Goal: Task Accomplishment & Management: Manage account settings

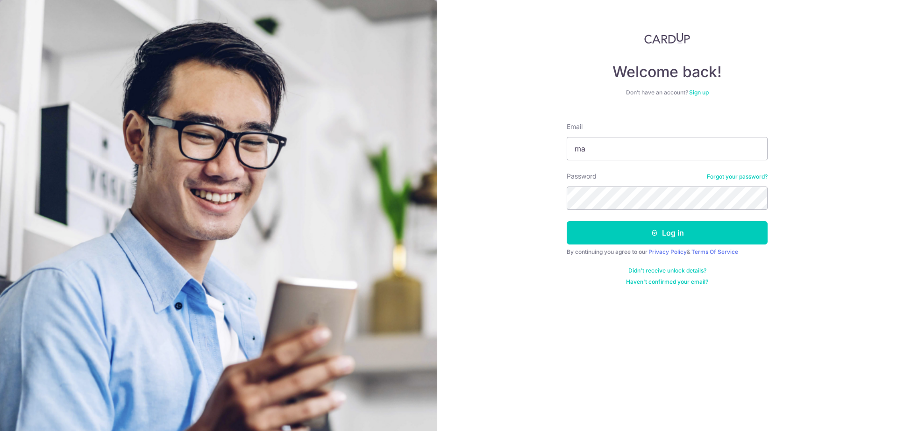
type input "m"
type input "[EMAIL_ADDRESS][DOMAIN_NAME]"
click at [567, 221] on button "Log in" at bounding box center [667, 232] width 201 height 23
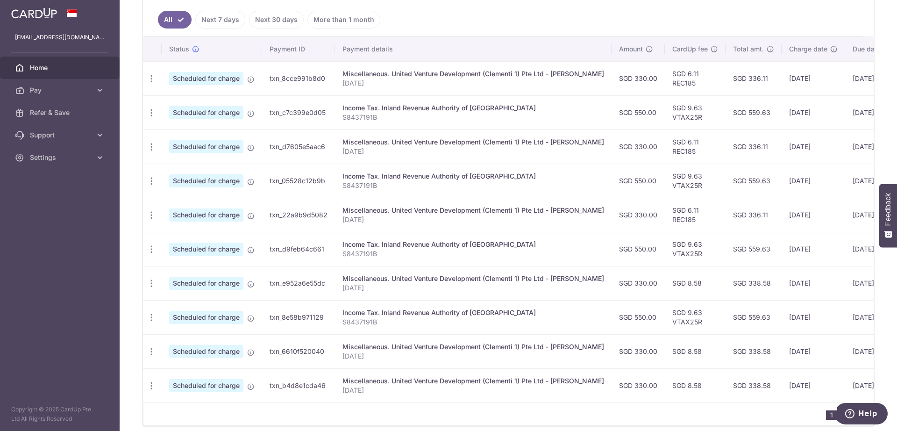
scroll to position [238, 0]
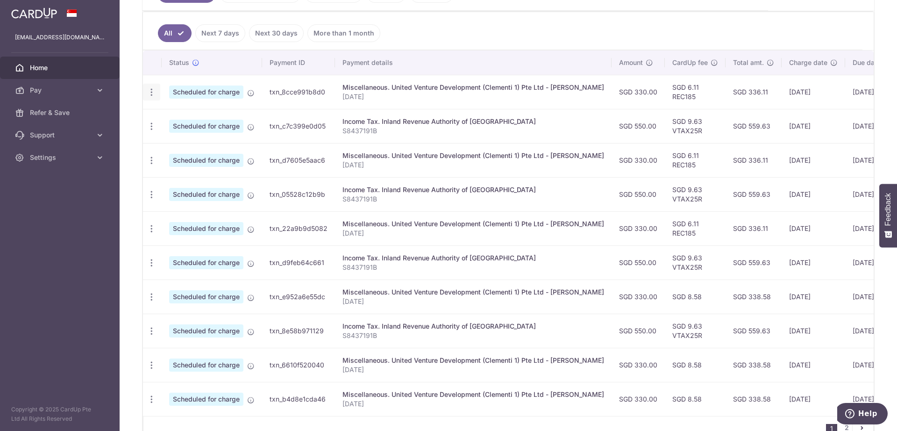
click at [148, 92] on icon "button" at bounding box center [152, 92] width 10 height 10
click at [209, 138] on span "Cancel payment" at bounding box center [201, 140] width 63 height 11
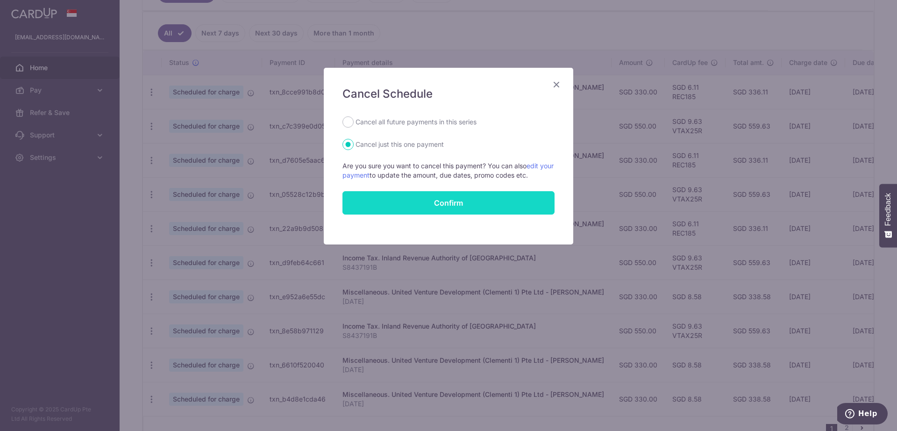
click at [462, 206] on button "Confirm" at bounding box center [448, 202] width 212 height 23
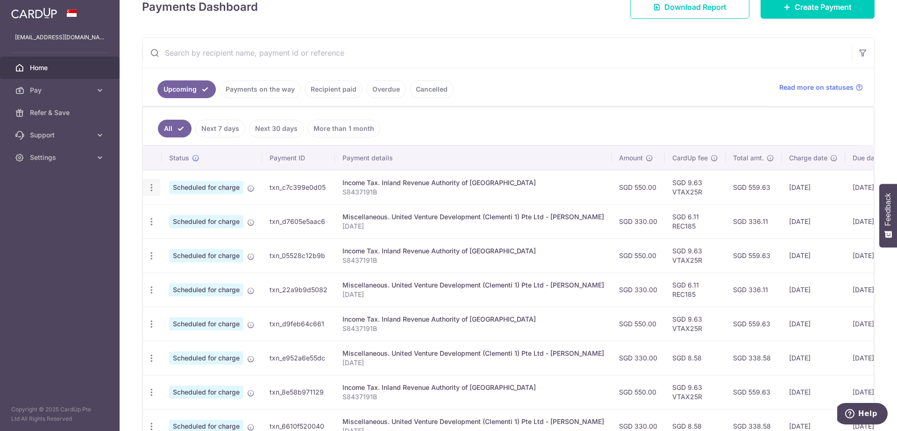
click at [152, 189] on icon "button" at bounding box center [152, 188] width 10 height 10
click at [195, 234] on span "Cancel payment" at bounding box center [201, 235] width 63 height 11
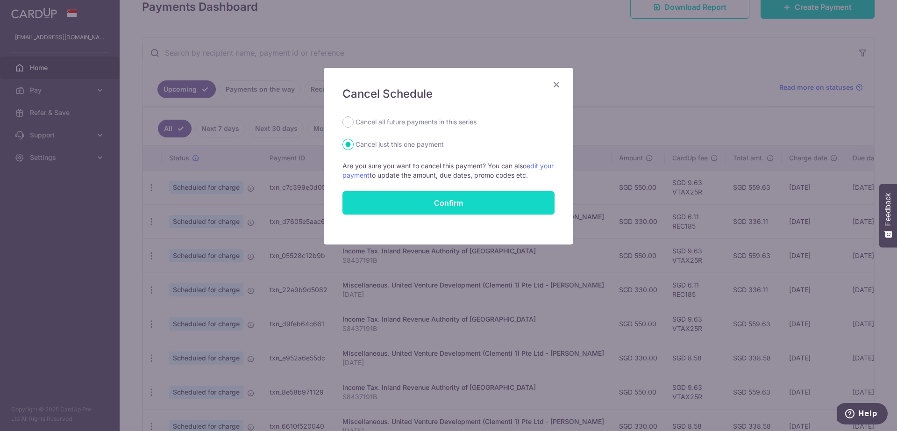
click at [395, 211] on button "Confirm" at bounding box center [448, 202] width 212 height 23
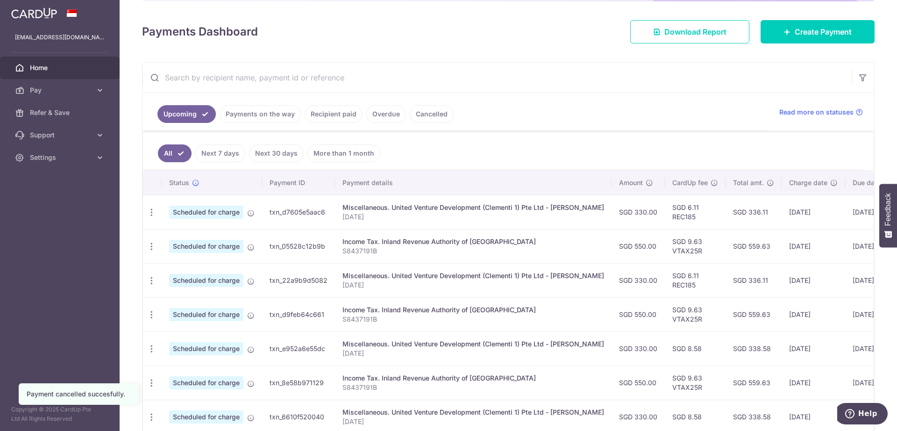
scroll to position [92, 0]
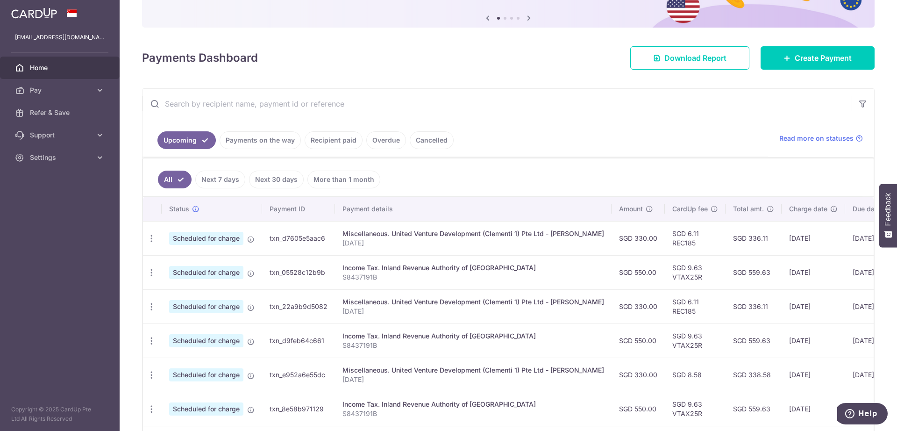
click at [335, 141] on link "Recipient paid" at bounding box center [334, 140] width 58 height 18
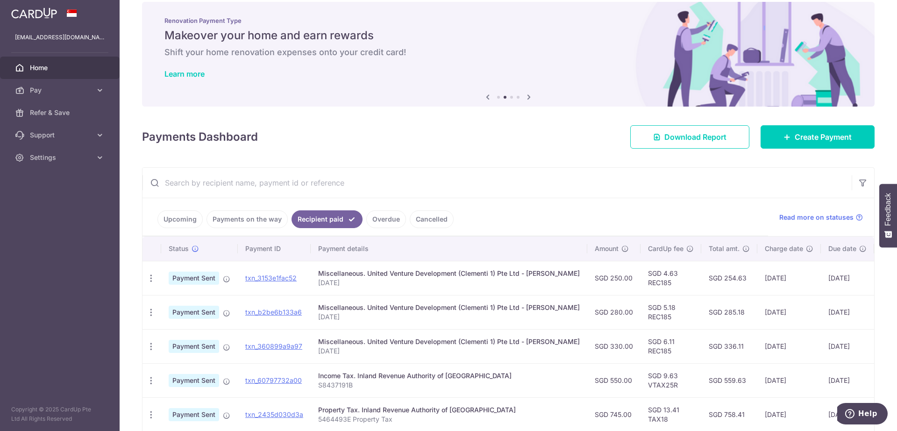
scroll to position [0, 0]
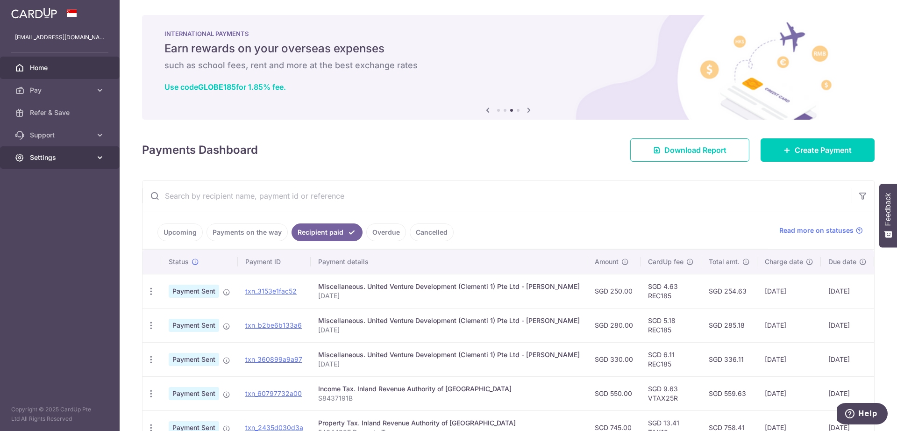
click at [80, 160] on span "Settings" at bounding box center [61, 157] width 62 height 9
click at [48, 207] on link "Logout" at bounding box center [60, 202] width 120 height 22
